Goal: Find specific page/section: Find specific page/section

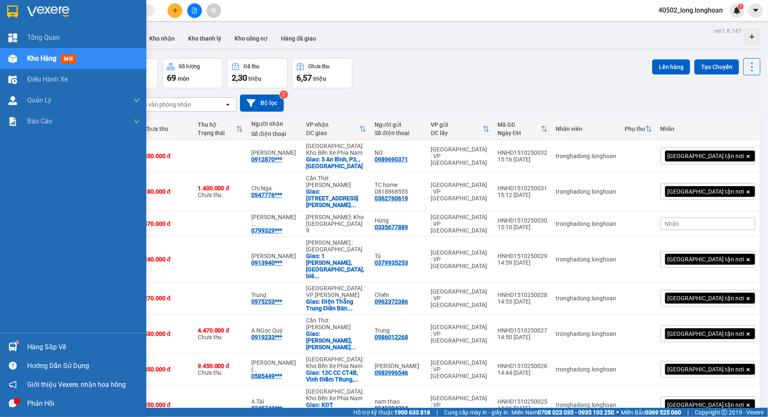
click at [13, 15] on img at bounding box center [12, 11] width 11 height 13
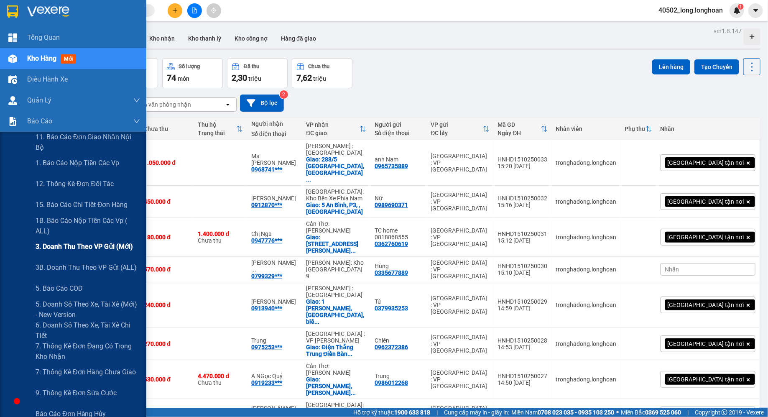
click at [65, 256] on div "3. Doanh Thu theo VP Gửi (mới)" at bounding box center [88, 246] width 105 height 21
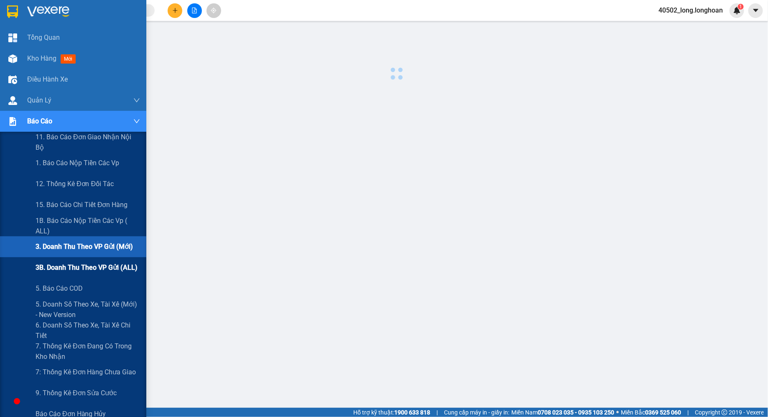
click at [59, 262] on span "3B. Doanh Thu theo VP Gửi (ALL)" at bounding box center [87, 267] width 102 height 10
